Goal: Find specific page/section: Find specific page/section

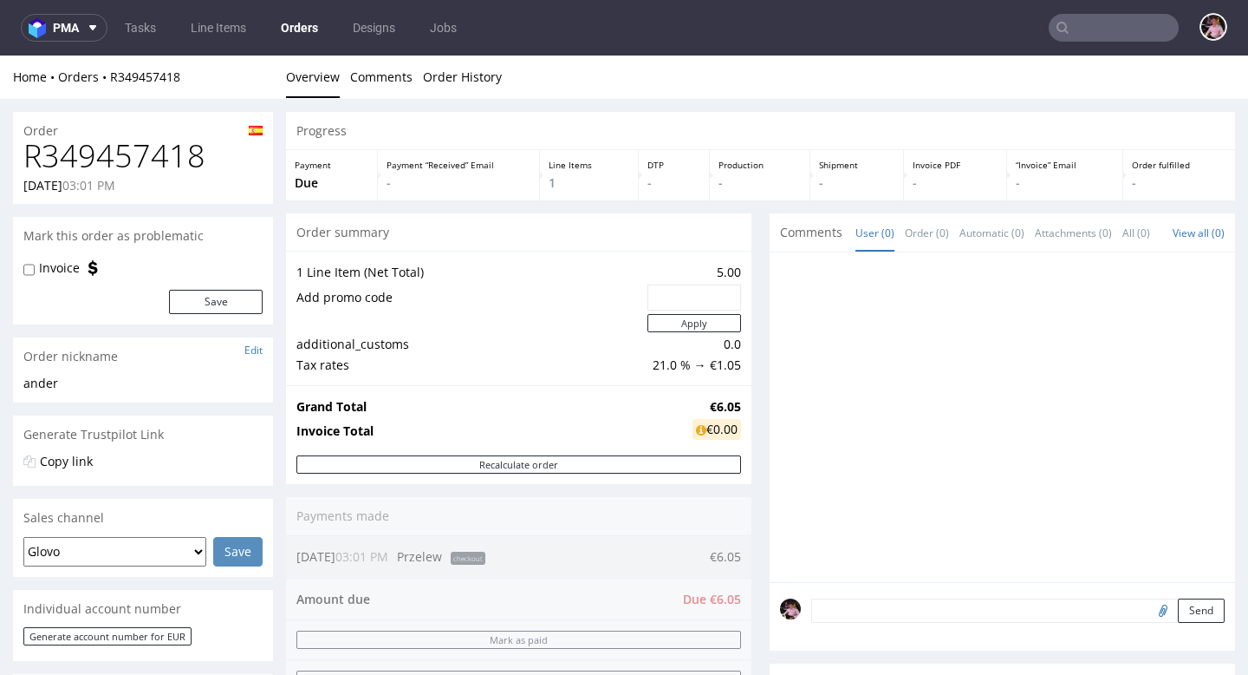
scroll to position [329, 0]
click at [1096, 23] on input "text" at bounding box center [1114, 28] width 130 height 28
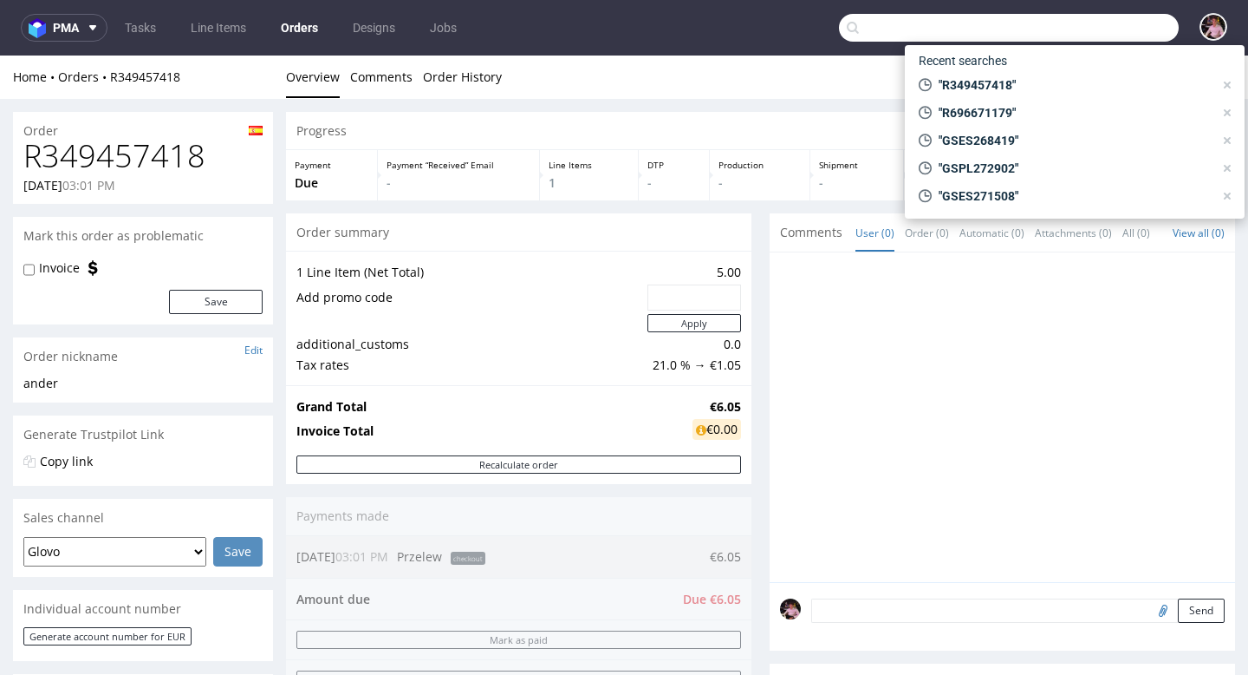
paste input "R696671179"
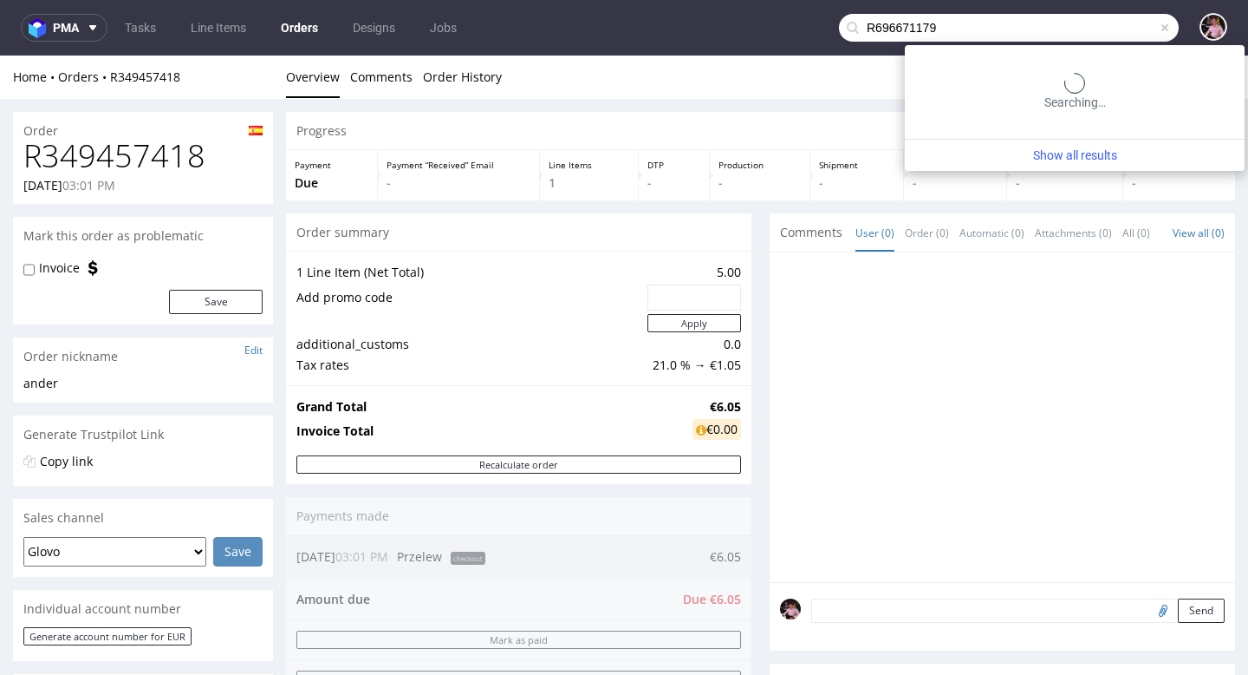
type input "R696671179"
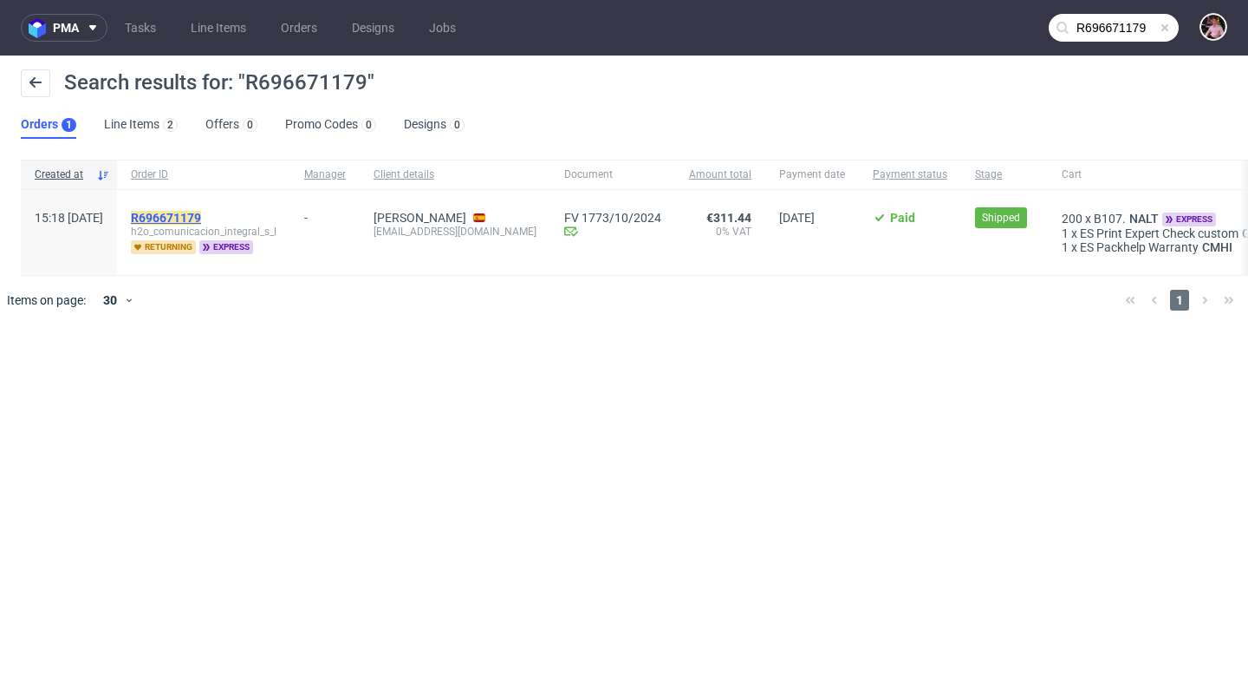
click at [201, 216] on mark "R696671179" at bounding box center [166, 218] width 70 height 14
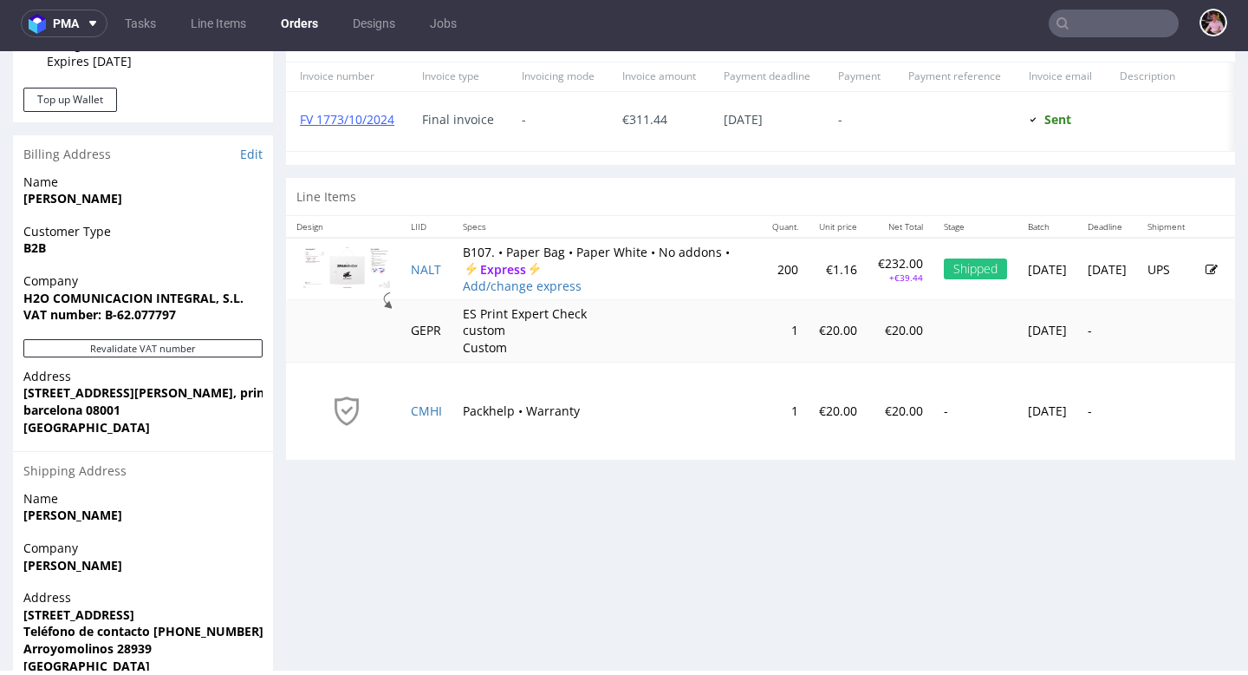
scroll to position [759, 0]
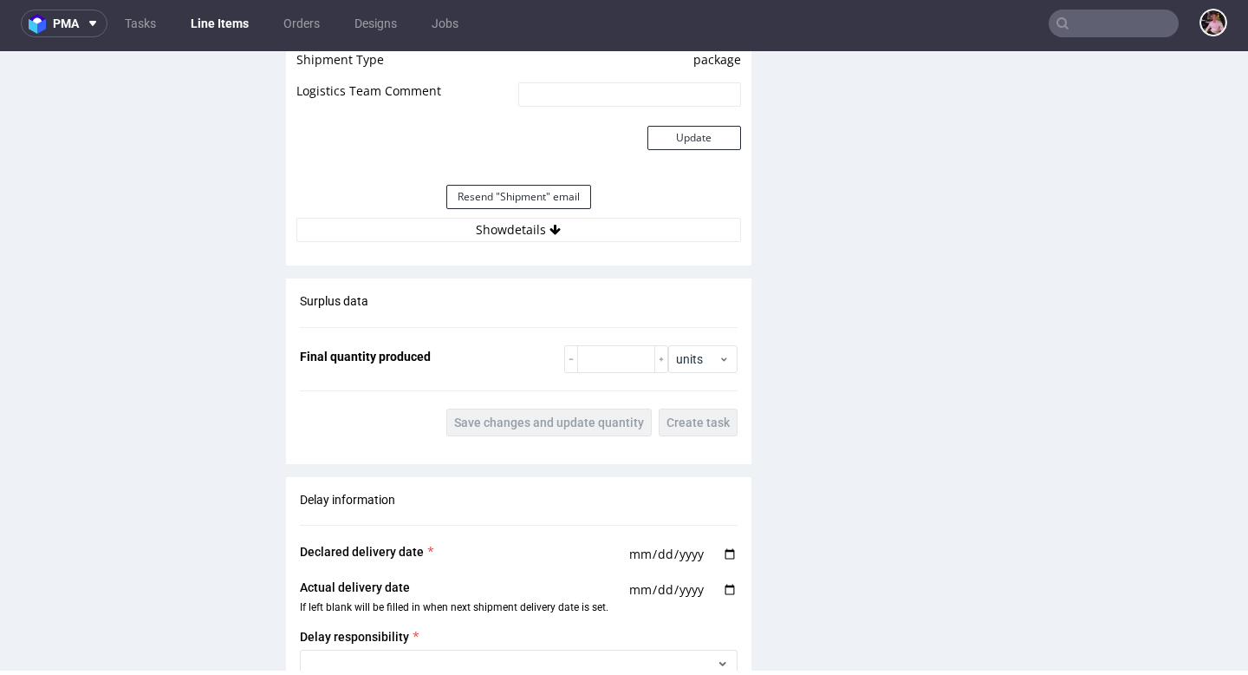
scroll to position [1674, 0]
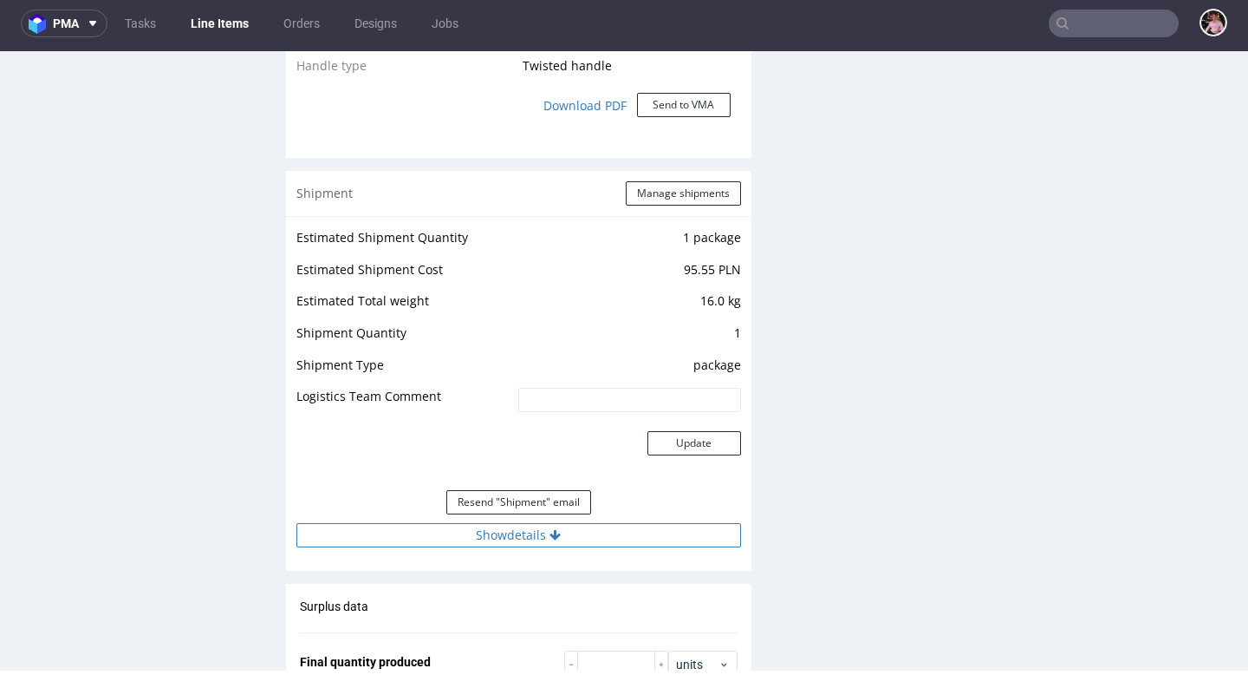
click at [535, 547] on button "Show details" at bounding box center [519, 535] width 445 height 24
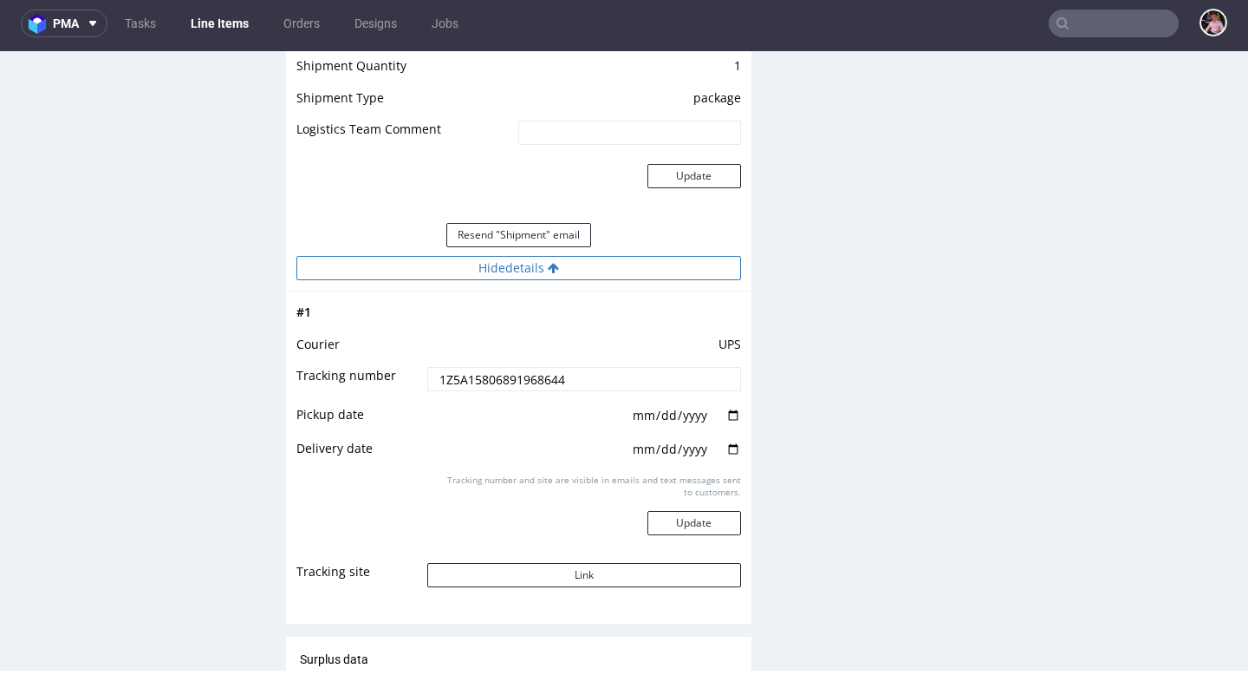
scroll to position [1946, 0]
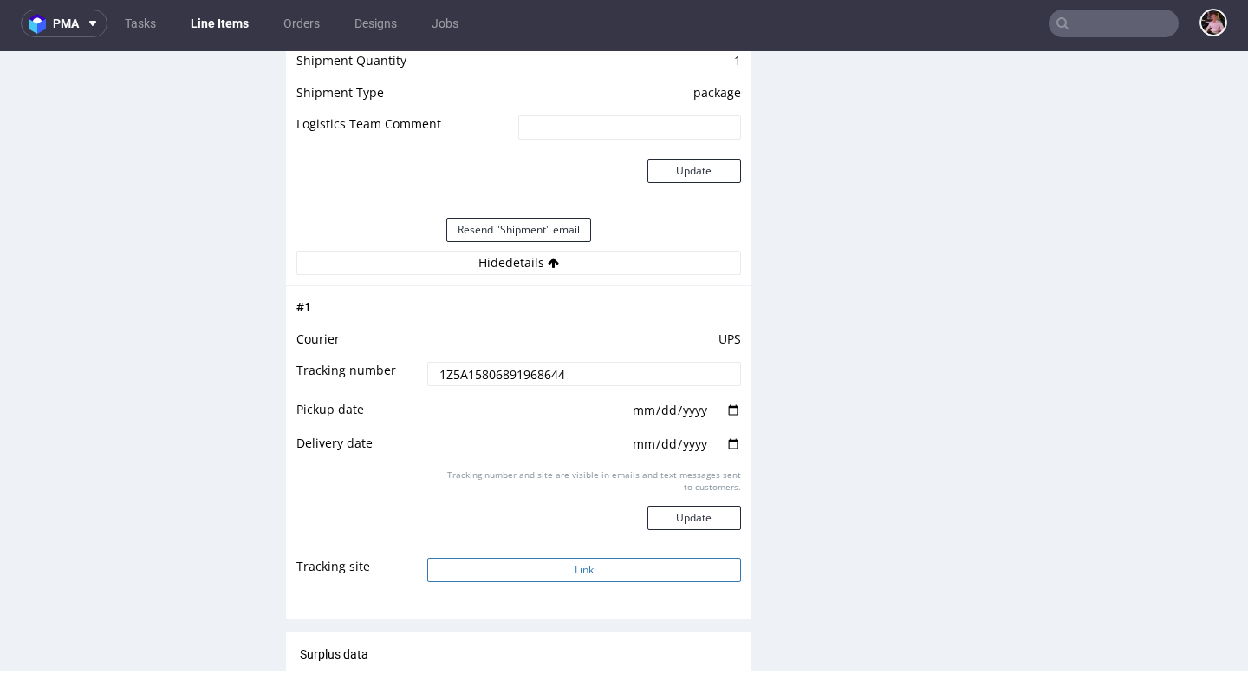
click at [572, 582] on button "Link" at bounding box center [583, 569] width 313 height 24
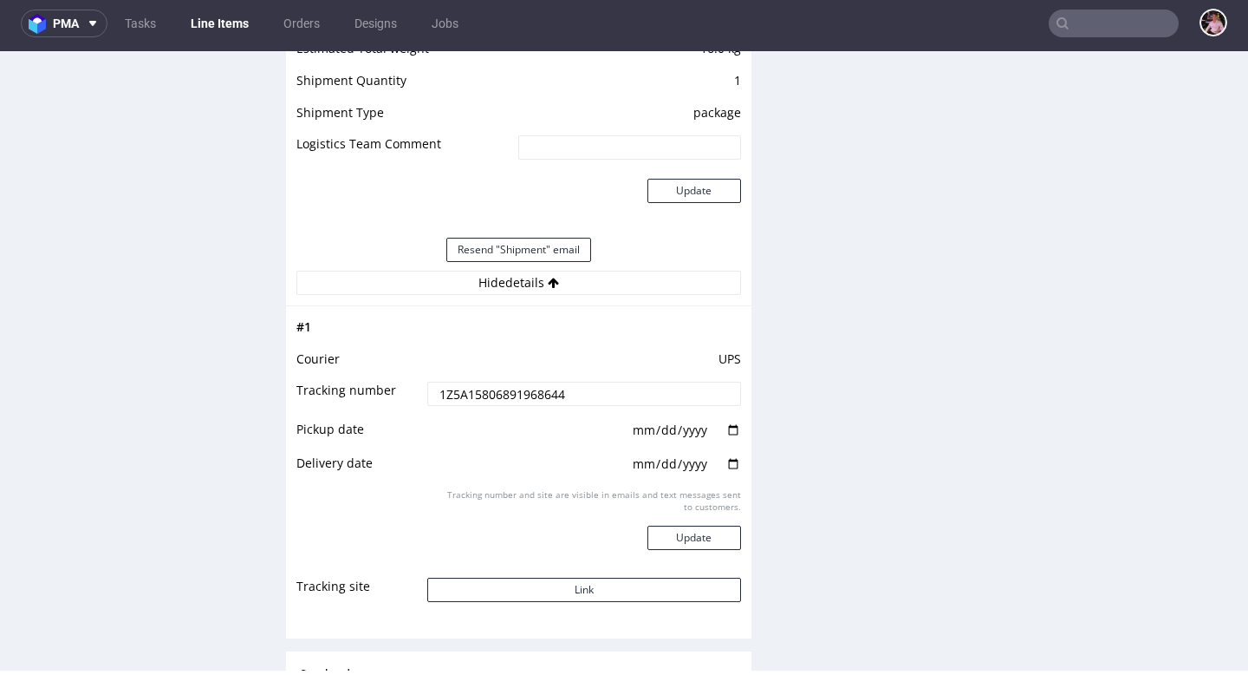
scroll to position [1927, 0]
click at [573, 601] on button "Link" at bounding box center [583, 589] width 313 height 24
